Goal: Task Accomplishment & Management: Use online tool/utility

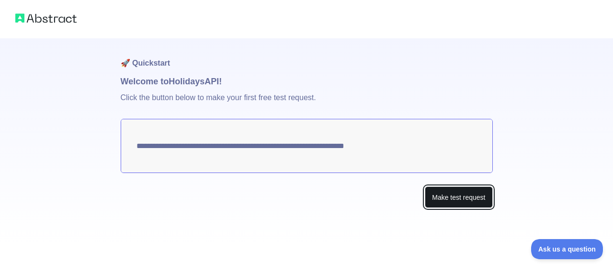
click at [454, 202] on button "Make test request" at bounding box center [459, 197] width 68 height 22
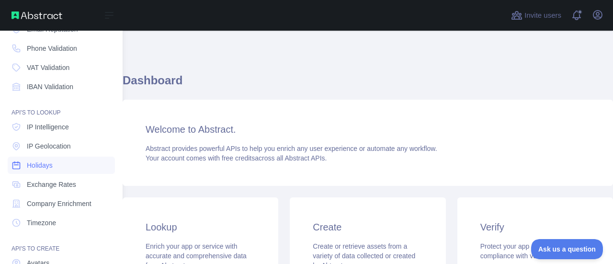
scroll to position [87, 0]
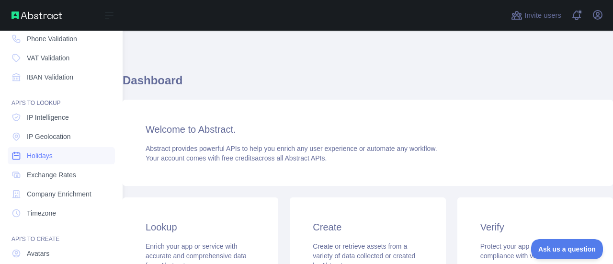
click at [71, 153] on link "Holidays" at bounding box center [61, 155] width 107 height 17
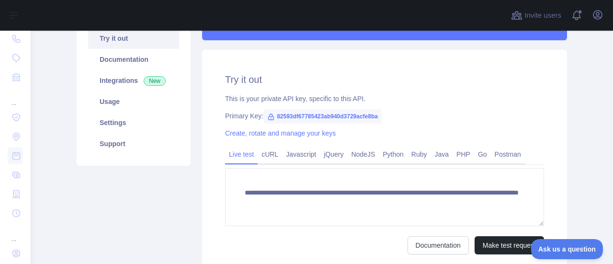
scroll to position [104, 0]
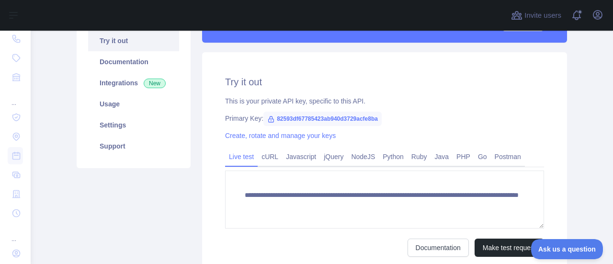
click at [312, 120] on span "82593df67785423ab940d3729acfe8ba" at bounding box center [323, 119] width 118 height 14
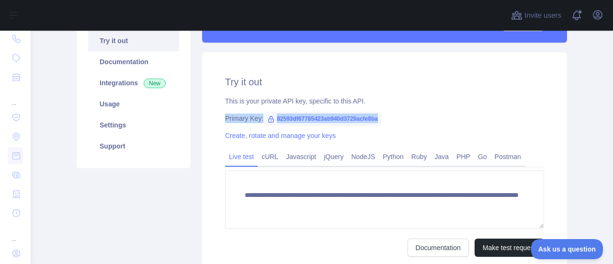
click at [312, 120] on span "82593df67785423ab940d3729acfe8ba" at bounding box center [323, 119] width 118 height 14
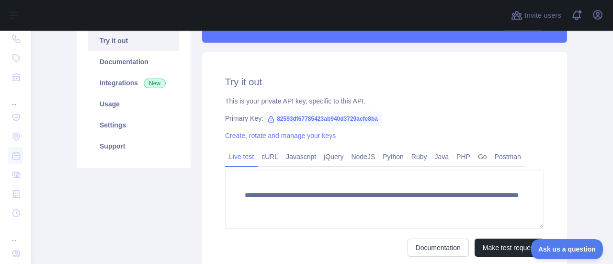
click at [312, 120] on span "82593df67785423ab940d3729acfe8ba" at bounding box center [323, 119] width 118 height 14
copy span "82593df67785423ab940d3729acfe8ba"
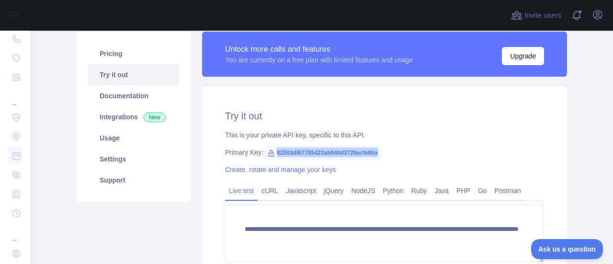
scroll to position [0, 0]
